Goal: Communication & Community: Ask a question

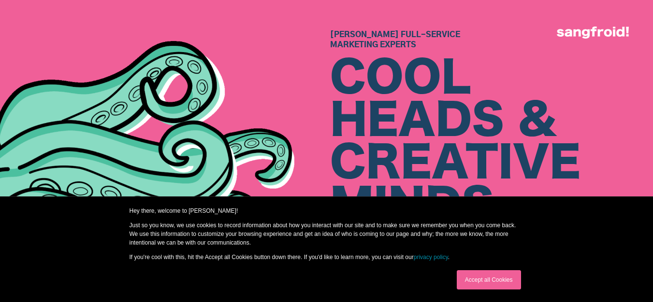
click at [476, 274] on link "Accept all Cookies" at bounding box center [488, 280] width 64 height 19
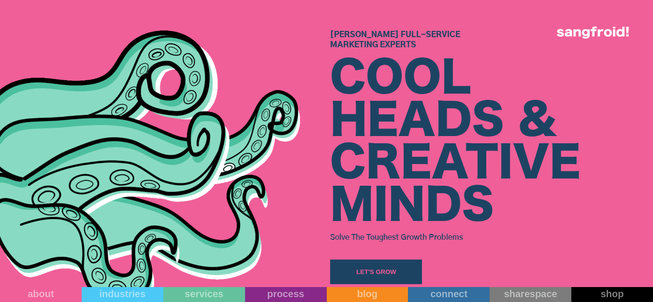
scroll to position [145, 0]
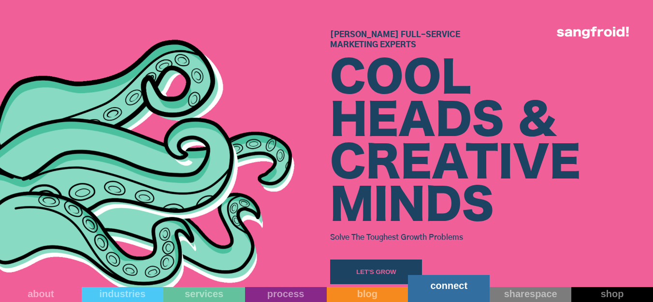
click at [467, 297] on link "connect" at bounding box center [449, 288] width 82 height 27
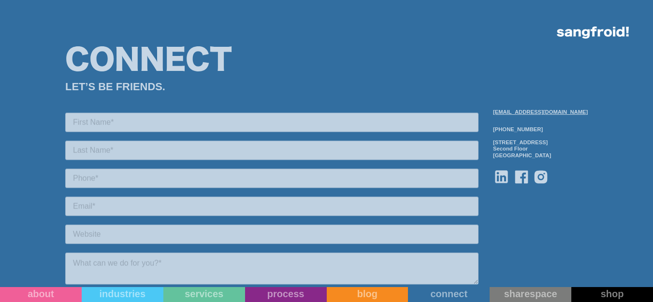
scroll to position [918, 0]
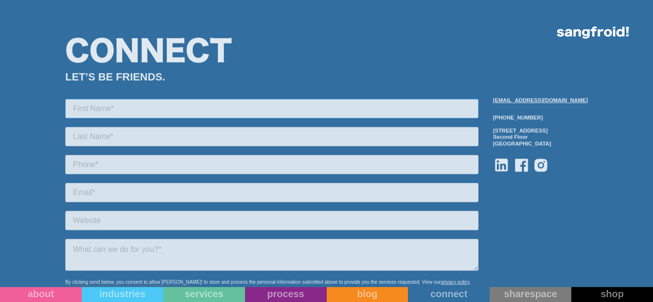
click at [119, 109] on input "text" at bounding box center [271, 108] width 413 height 19
type input "Victoria"
type input "Rose"
type input "2163594739"
type input "[EMAIL_ADDRESS][DOMAIN_NAME]"
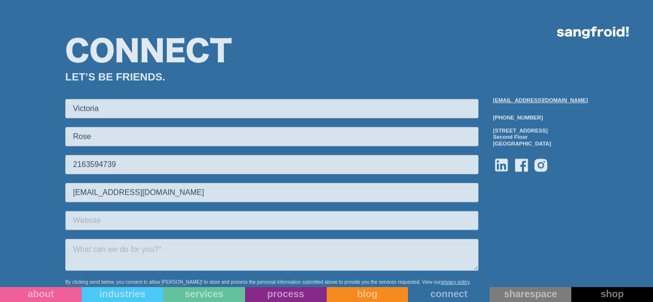
type input "Ematrix"
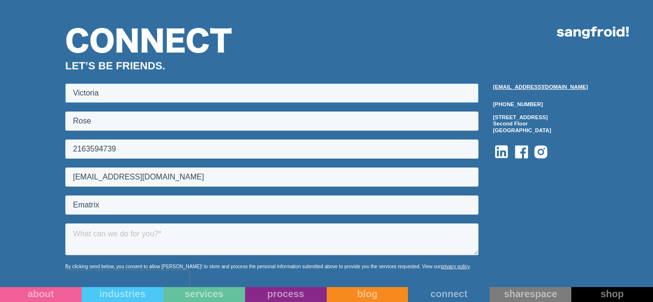
scroll to position [1014, 0]
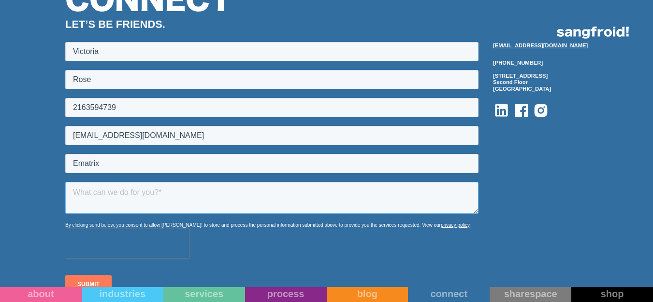
click at [131, 187] on textarea at bounding box center [271, 198] width 413 height 32
paste textarea "Hi, For Digital Marketing Agencies, precision targeting is everything. The wron…"
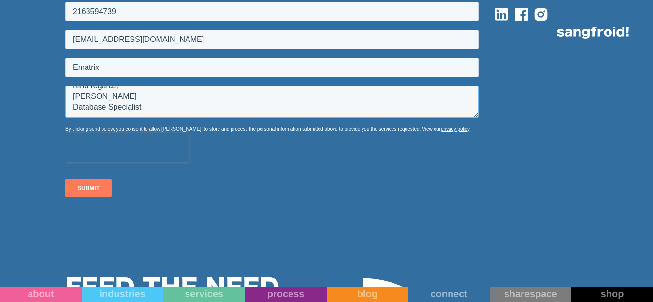
scroll to position [1111, 0]
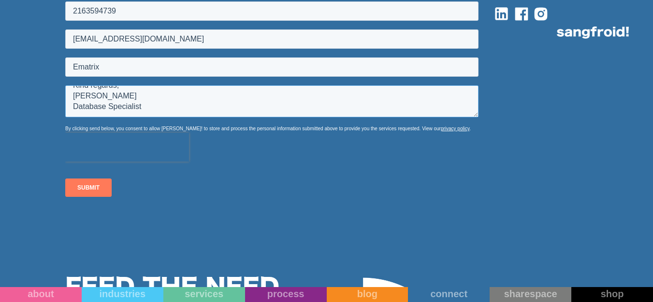
type textarea "Hi, For Digital Marketing Agencies, precision targeting is everything. The wron…"
click at [84, 184] on input "SUBMIT" at bounding box center [88, 188] width 46 height 18
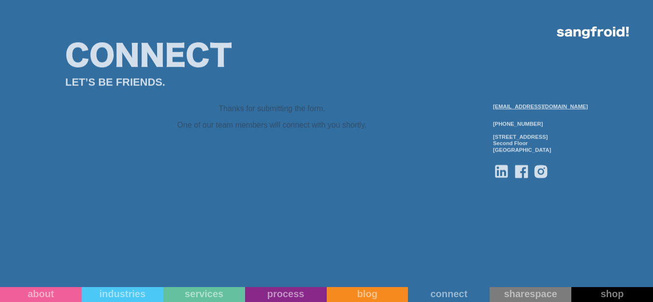
scroll to position [821, 0]
